Goal: Transaction & Acquisition: Purchase product/service

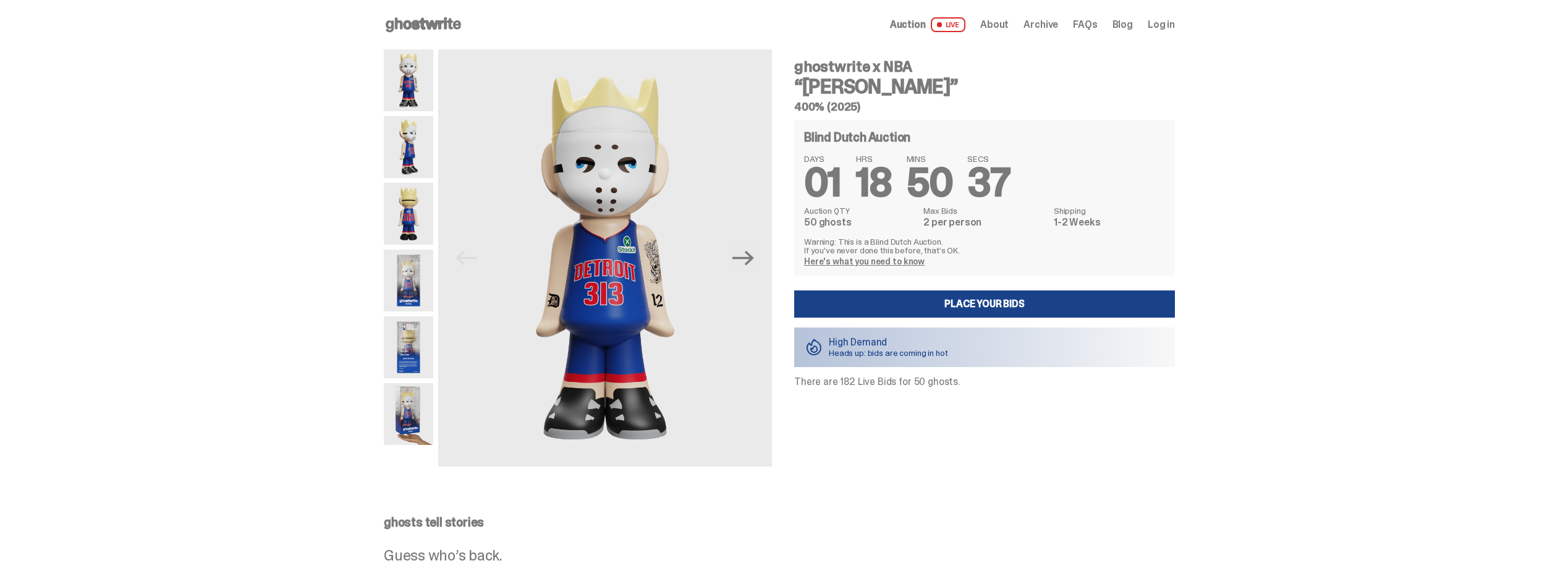
click at [419, 149] on img at bounding box center [408, 147] width 49 height 61
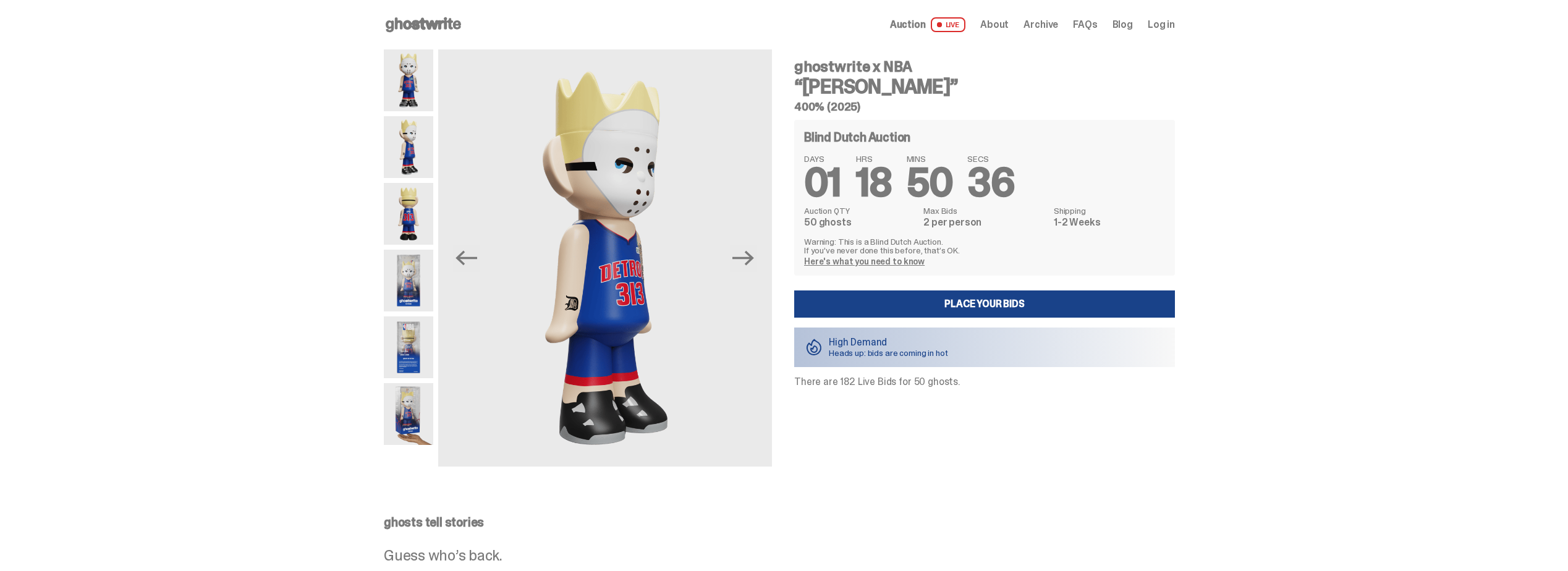
click at [416, 207] on img at bounding box center [408, 214] width 49 height 61
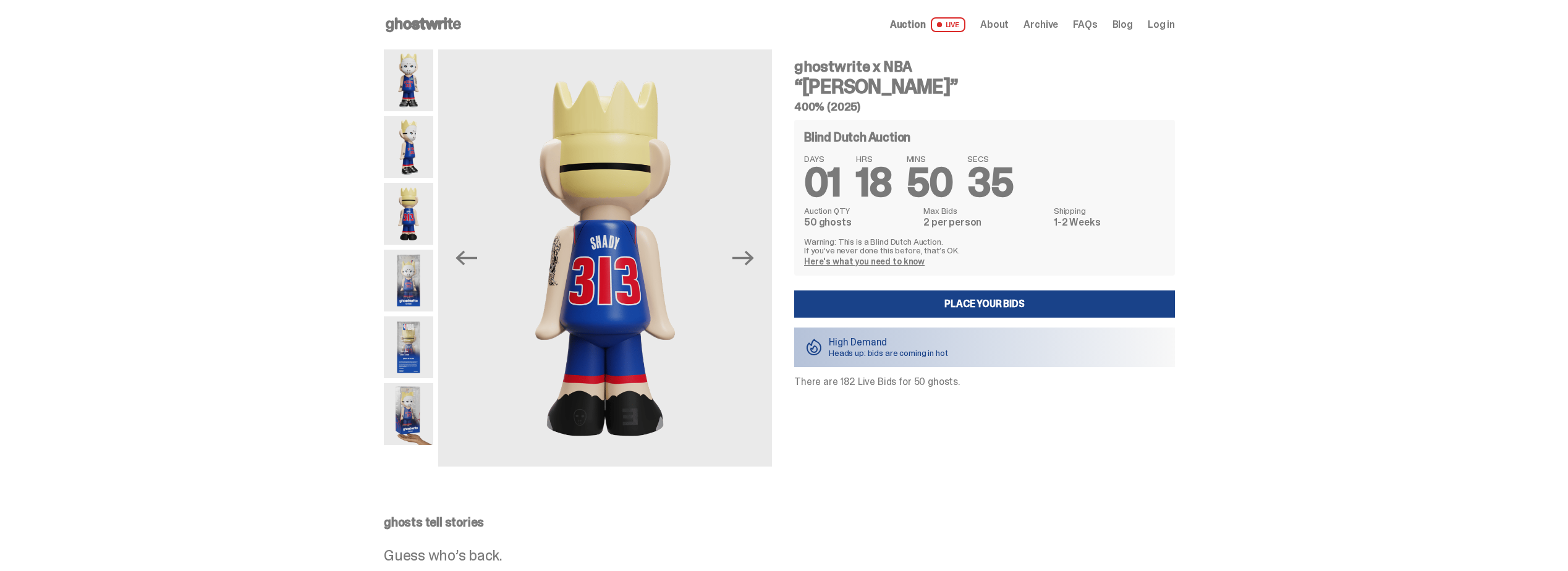
click at [414, 271] on img at bounding box center [408, 280] width 49 height 61
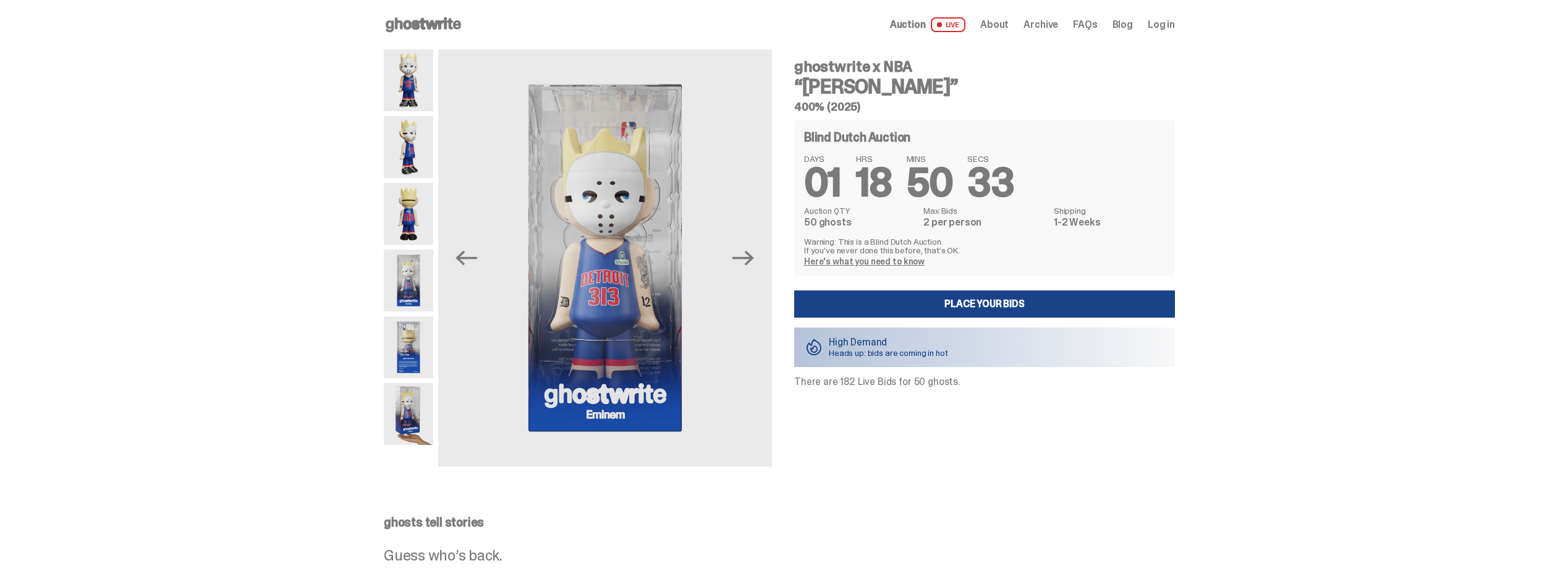
click at [416, 364] on img at bounding box center [408, 347] width 49 height 61
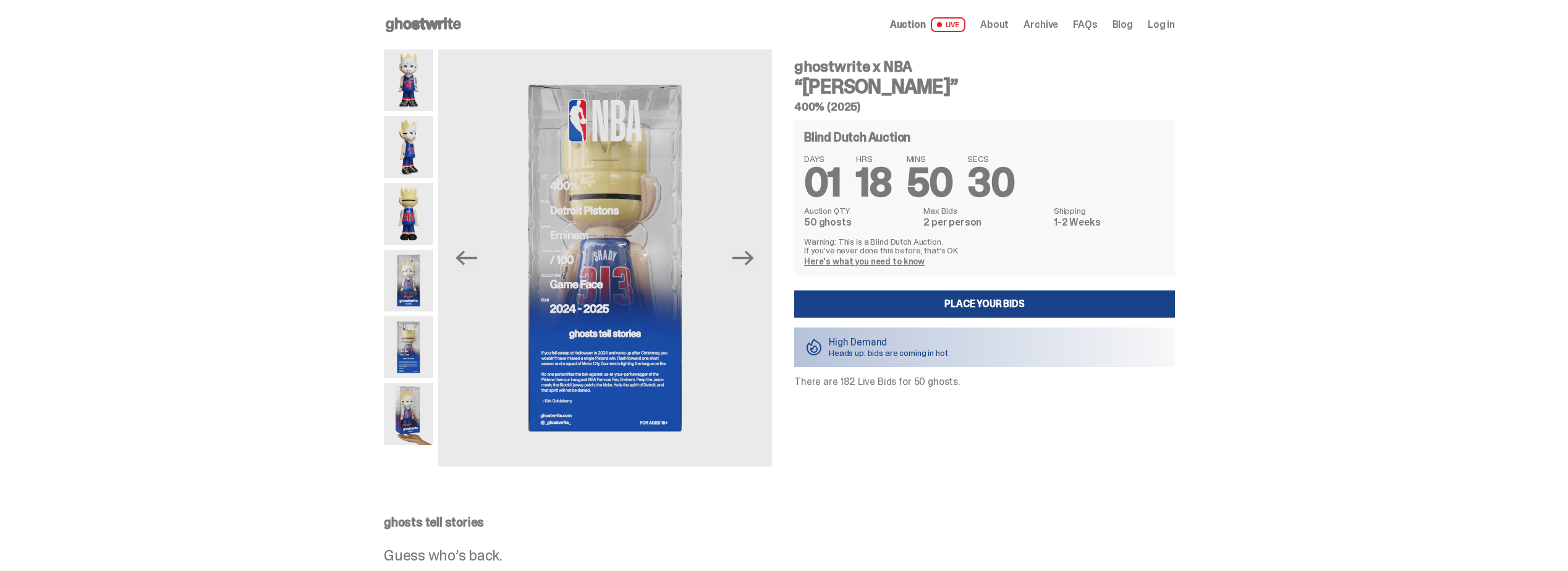
click at [416, 414] on img at bounding box center [408, 414] width 49 height 61
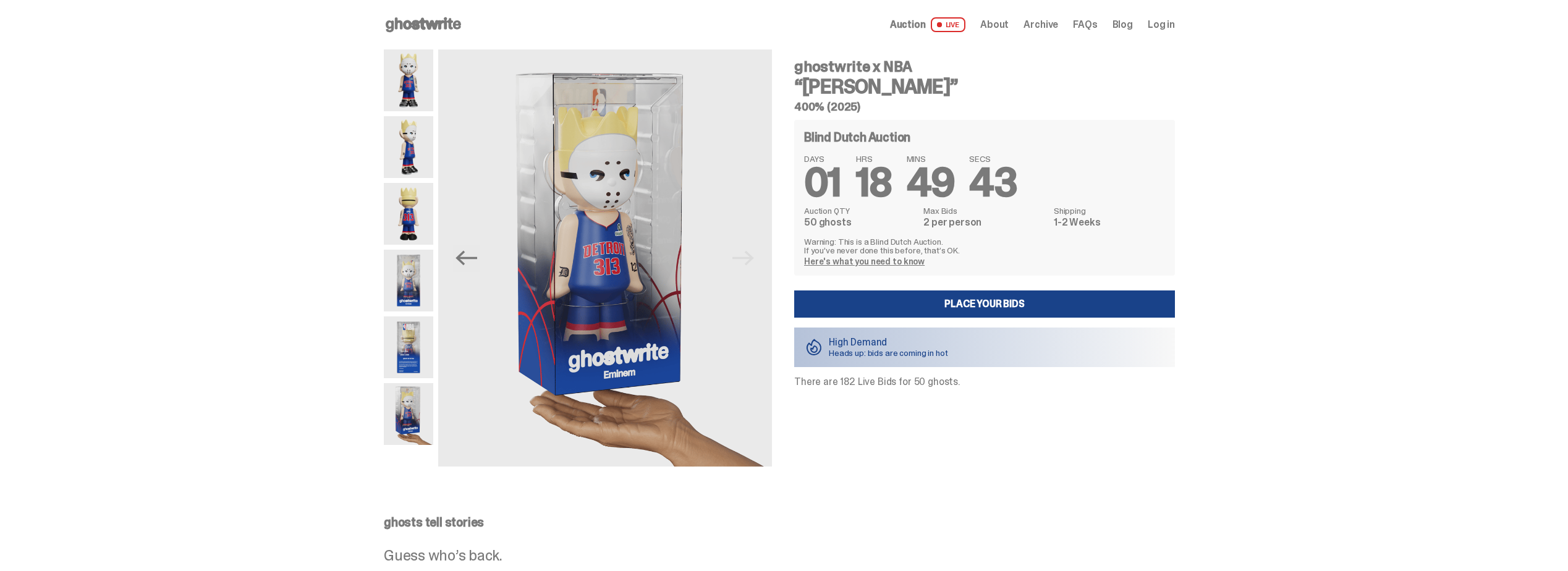
click at [942, 206] on dt "Max Bids" at bounding box center [985, 210] width 123 height 9
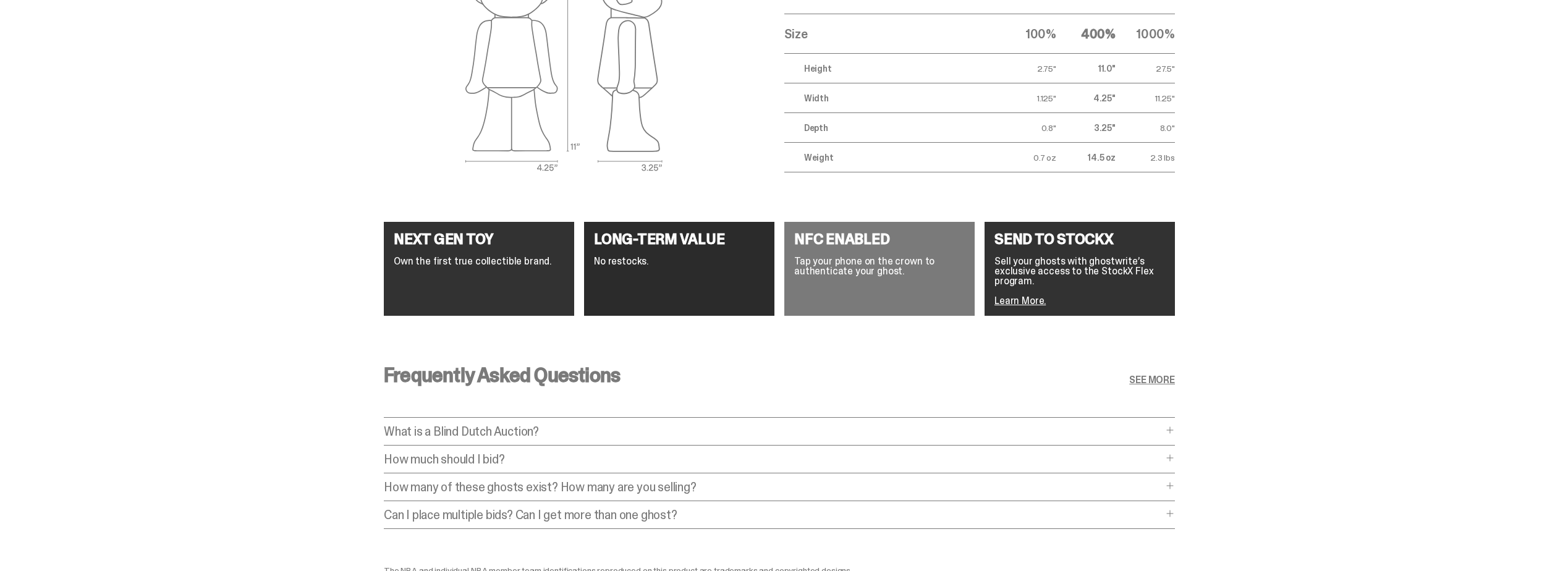
scroll to position [2117, 0]
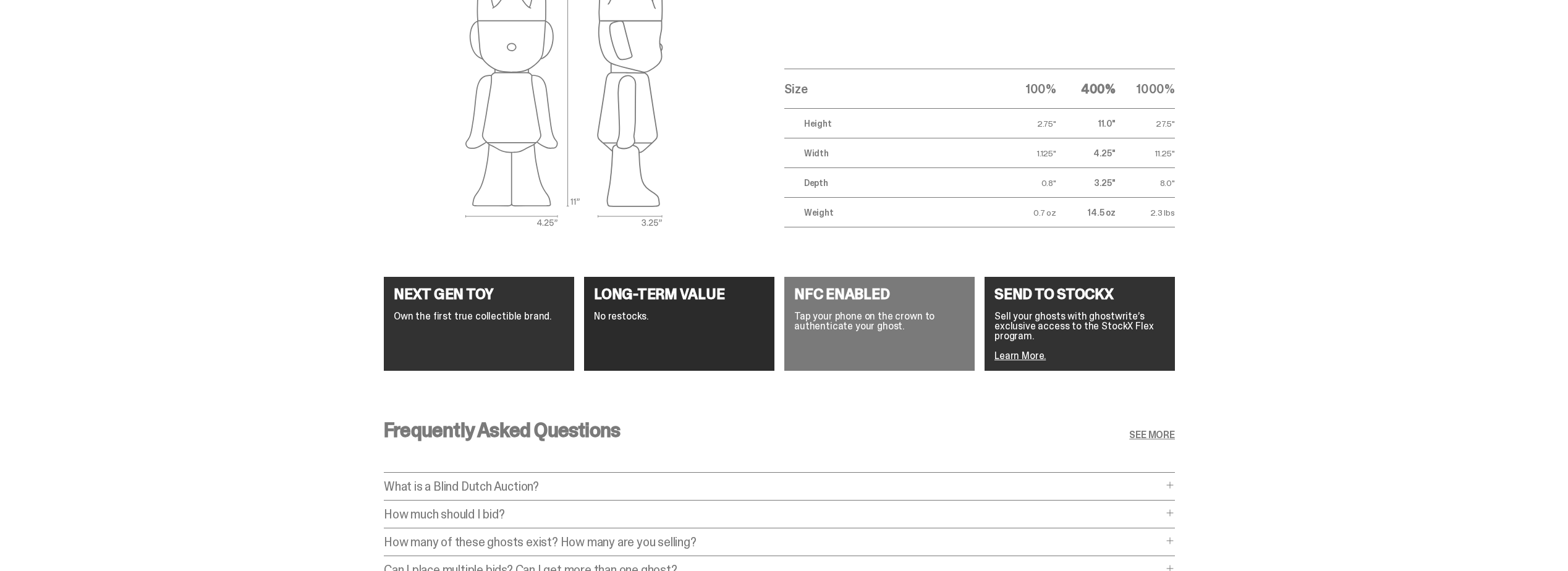
click at [231, 250] on div "These are 400% ghosts. Size 100% 400% 1000% Height 2.75" 11.0" 27.5" Width 1.12…" at bounding box center [779, 91] width 1559 height 332
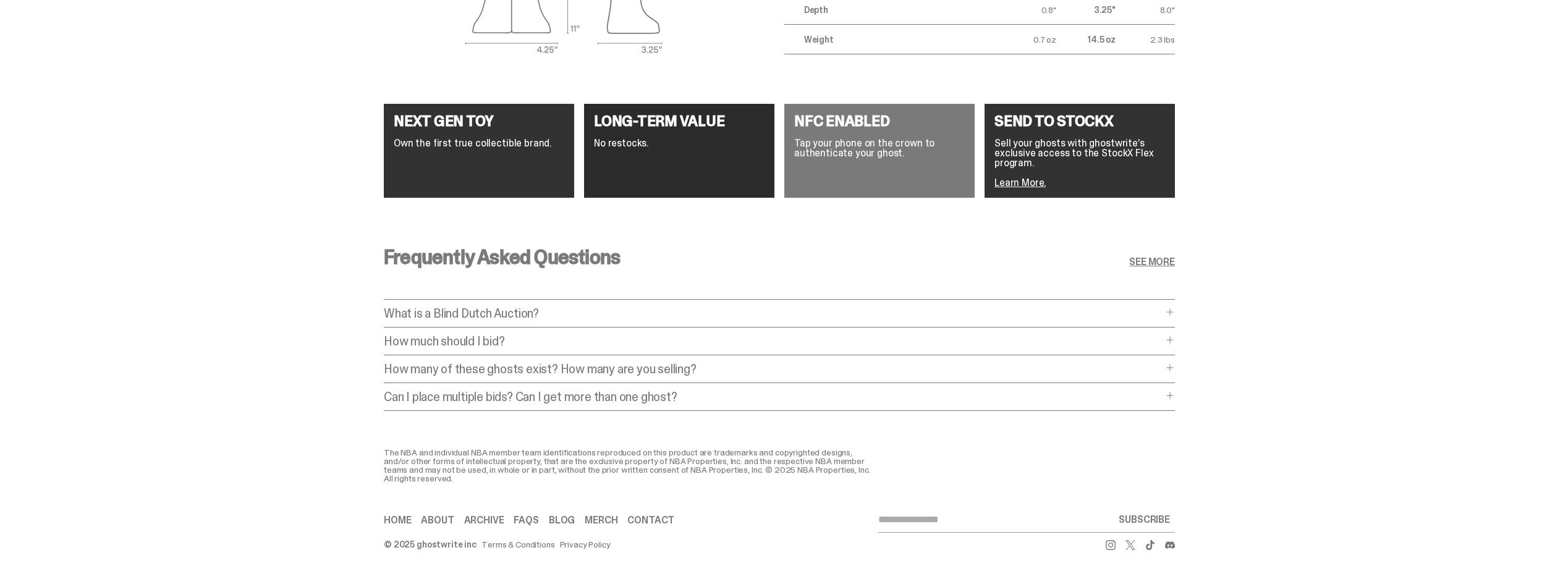
scroll to position [2303, 0]
